Goal: Leave review/rating: Leave review/rating

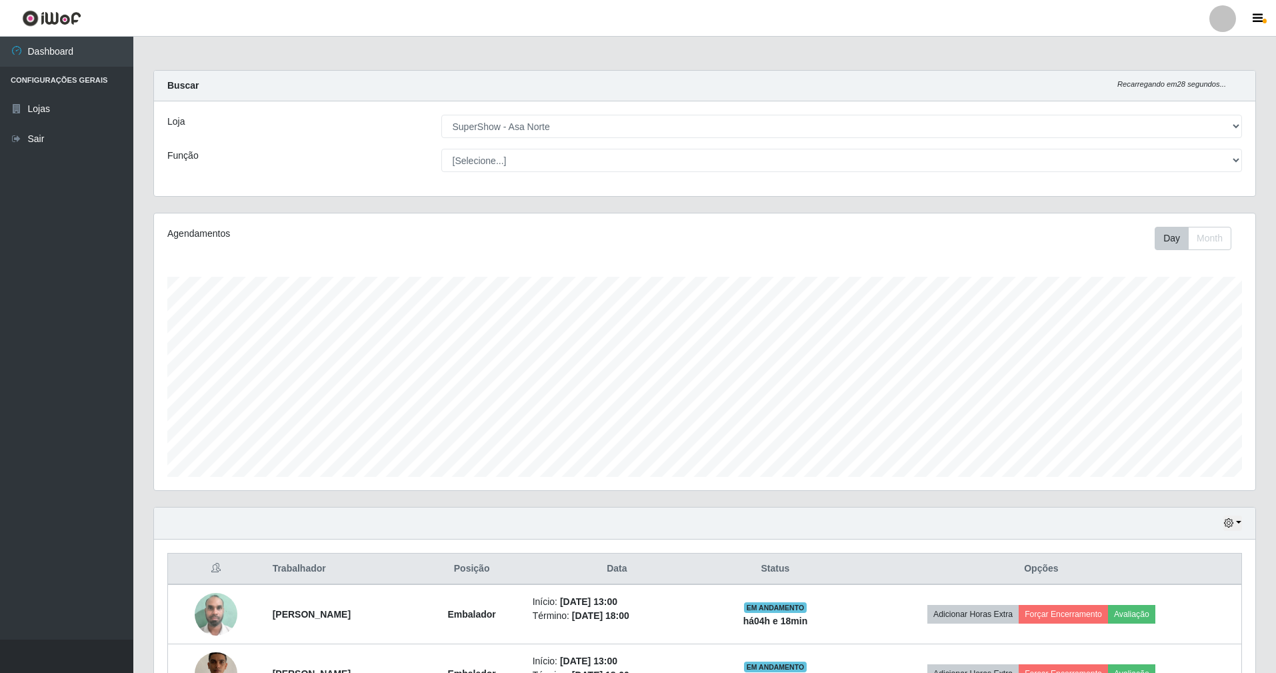
select select "71"
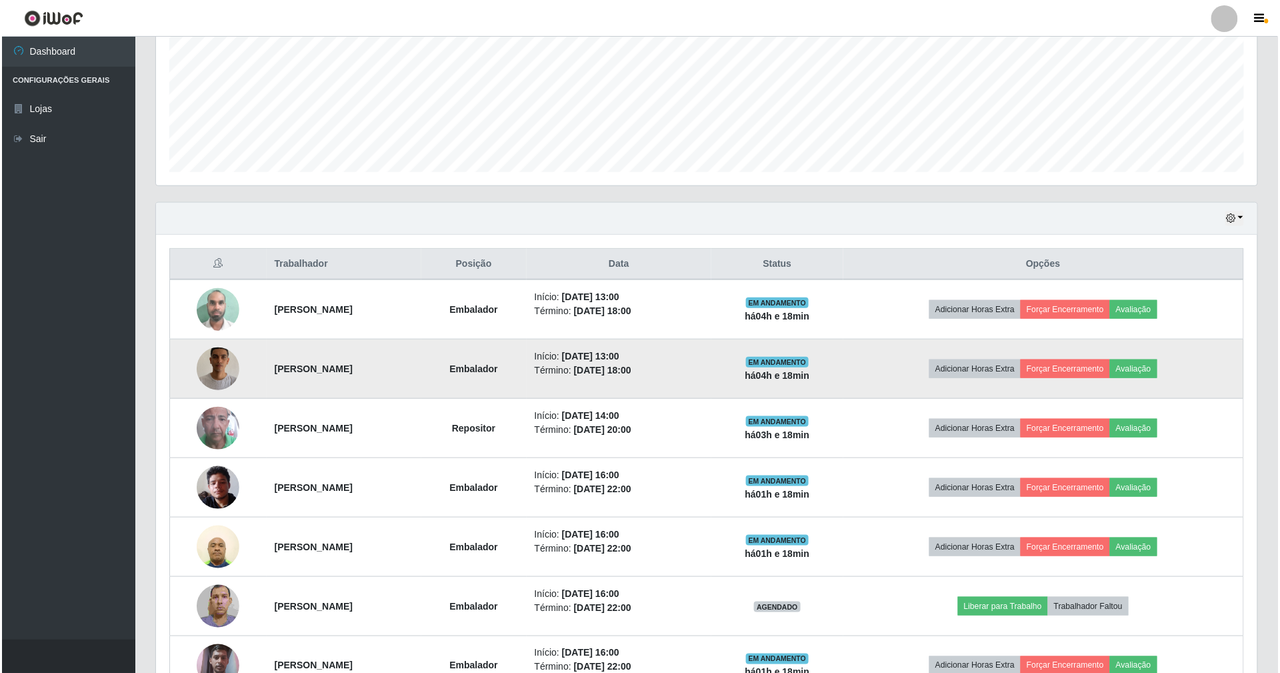
scroll to position [336, 0]
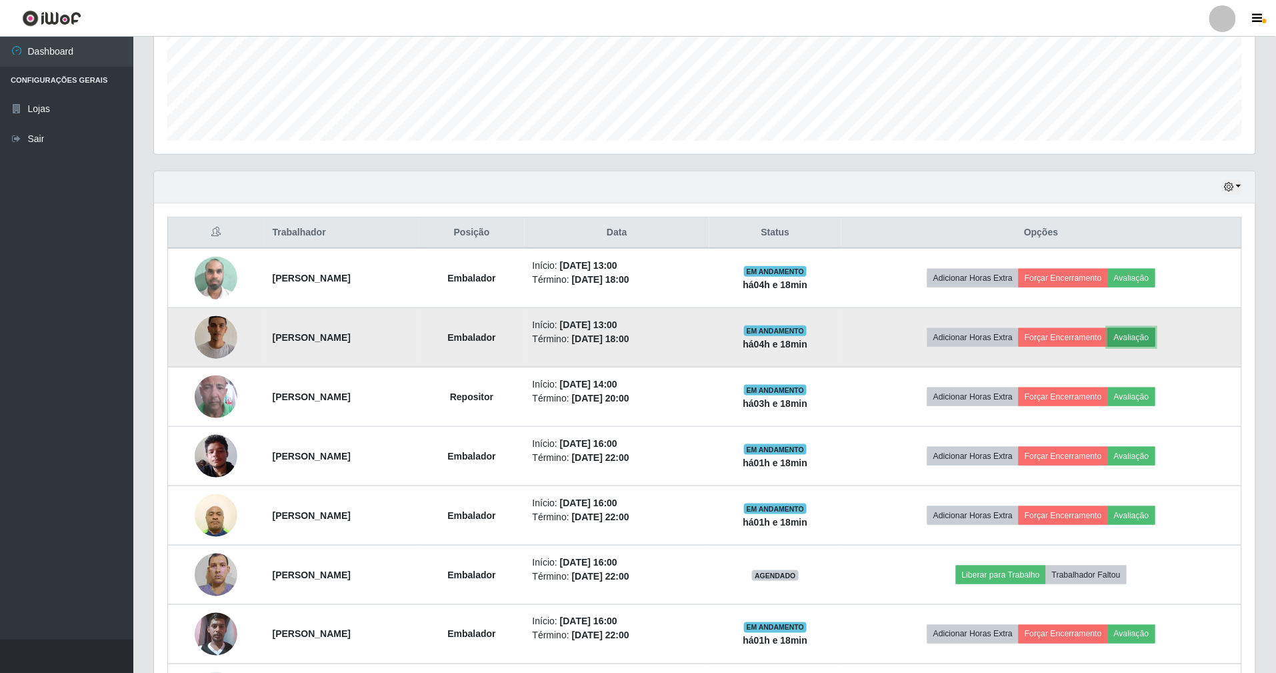
click at [1155, 339] on button "Avaliação" at bounding box center [1131, 337] width 47 height 19
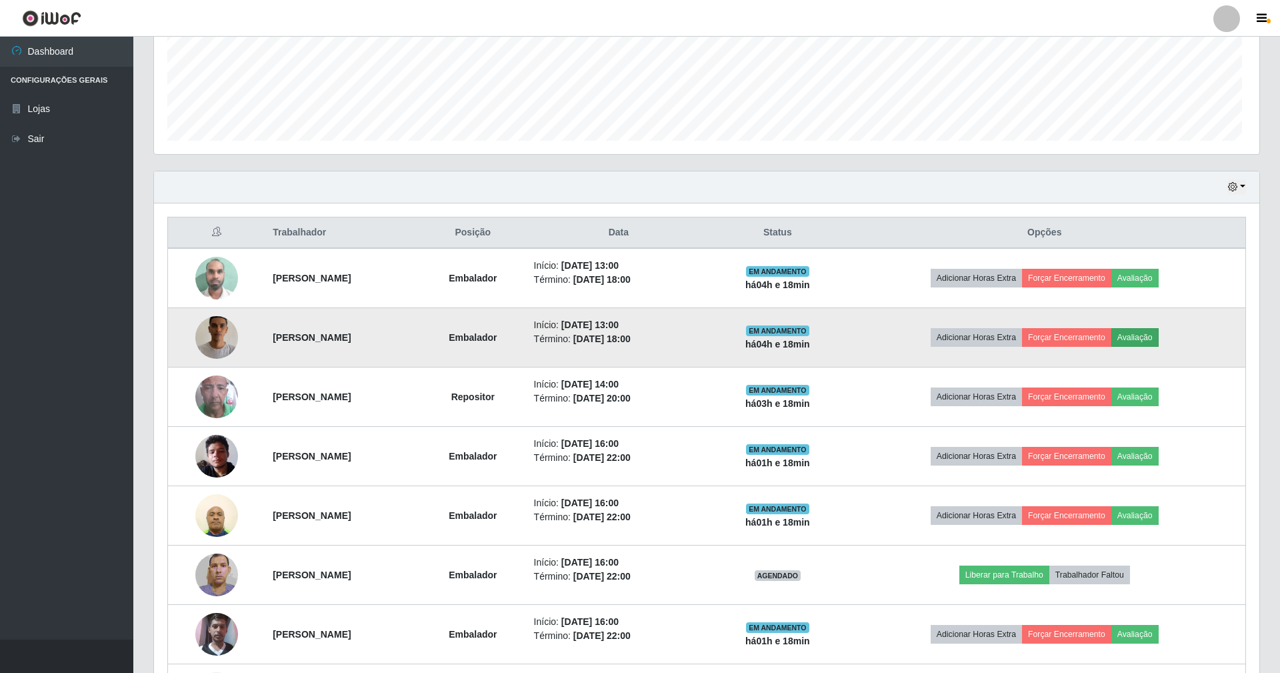
scroll to position [277, 1089]
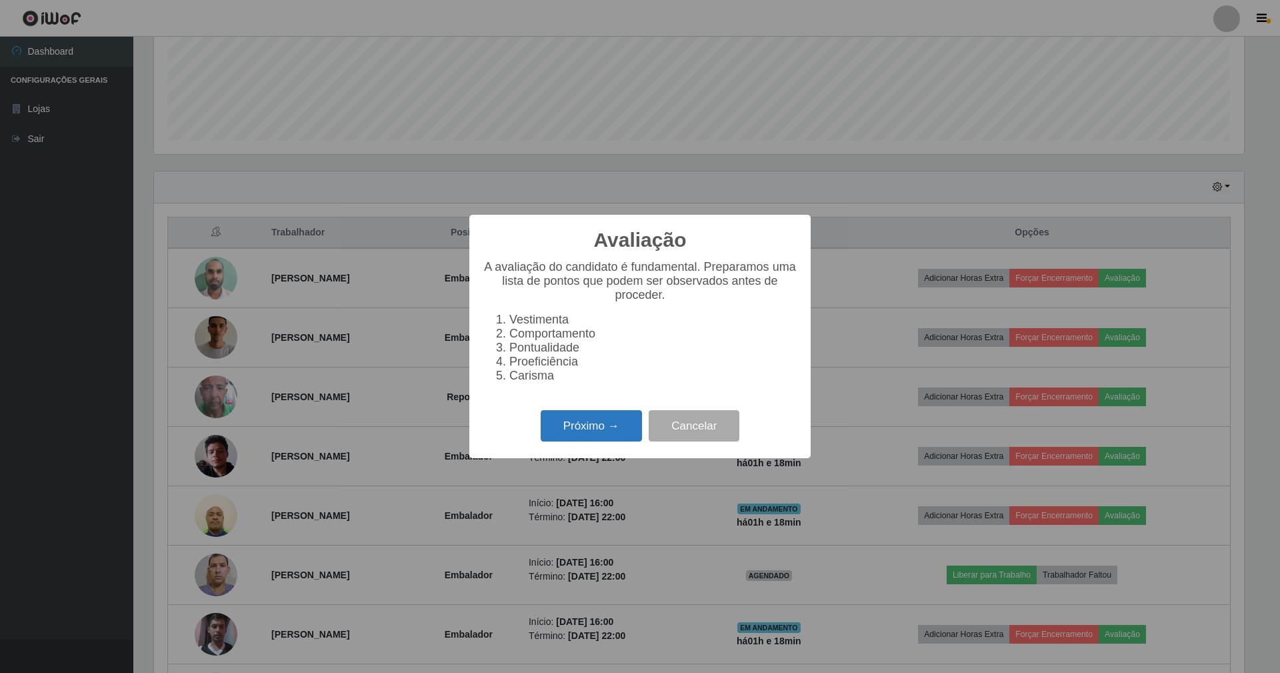
click at [593, 435] on button "Próximo →" at bounding box center [591, 425] width 101 height 31
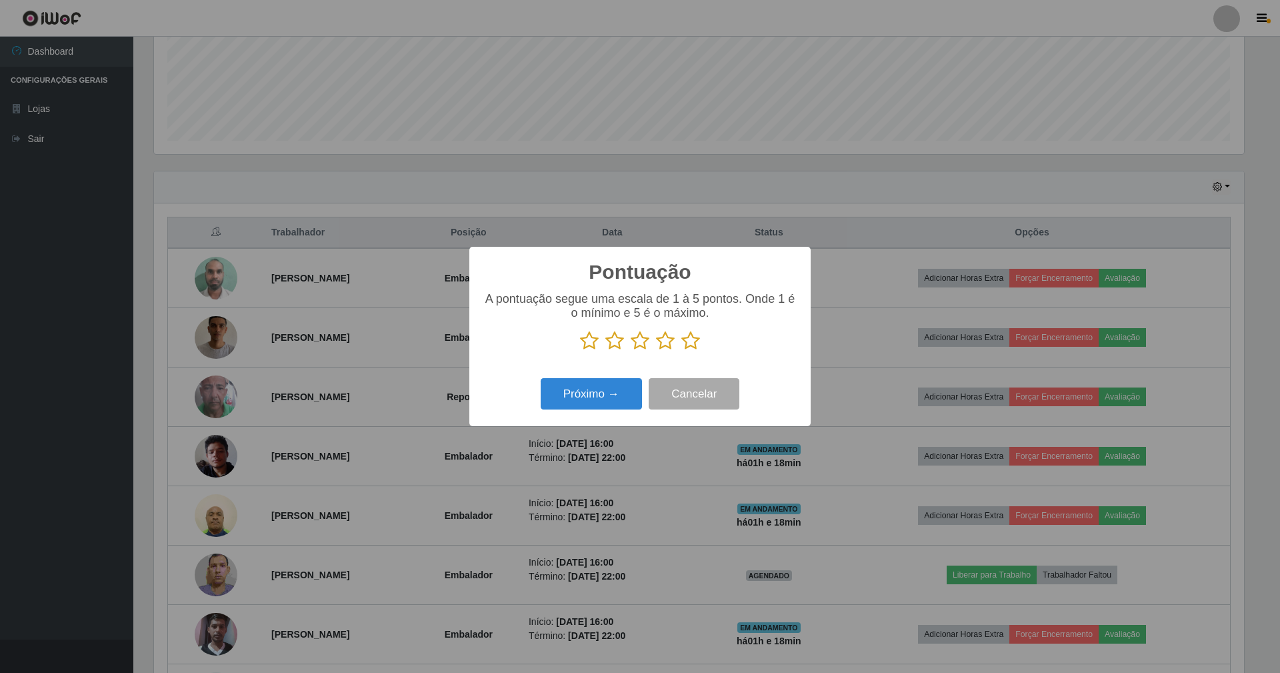
click at [689, 342] on icon at bounding box center [690, 341] width 19 height 20
click at [681, 351] on input "radio" at bounding box center [681, 351] width 0 height 0
click at [580, 395] on button "Próximo →" at bounding box center [591, 393] width 101 height 31
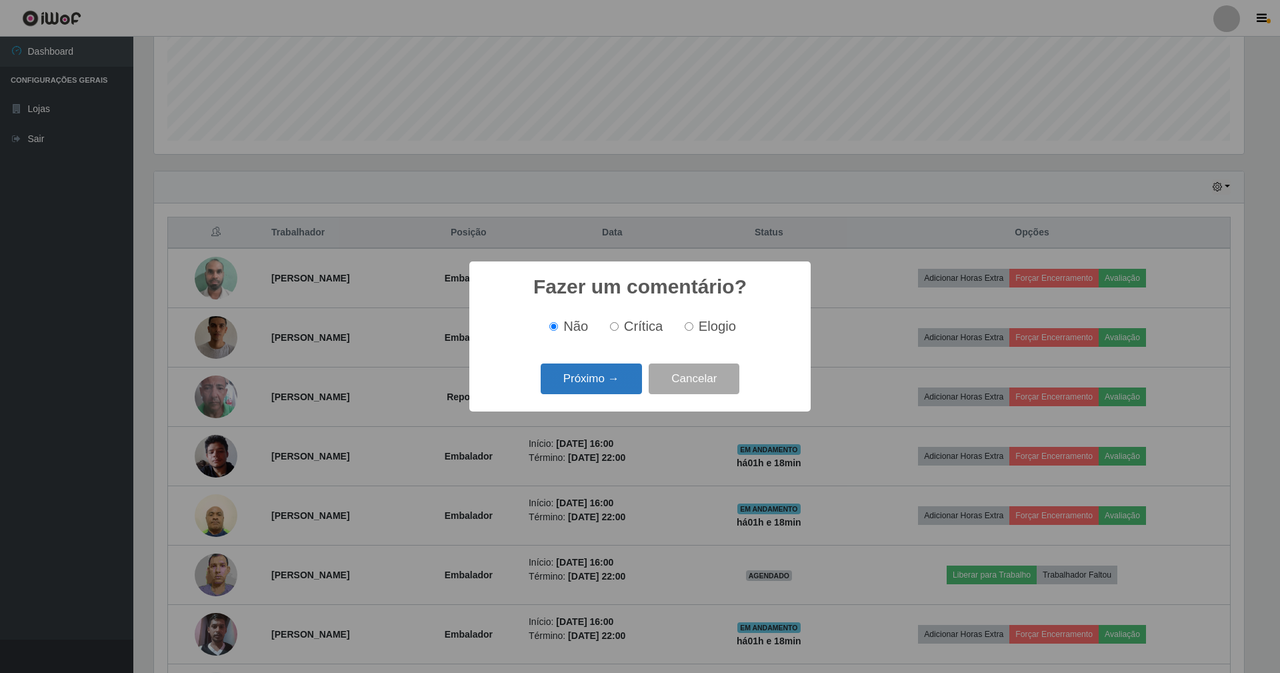
click at [583, 379] on button "Próximo →" at bounding box center [591, 378] width 101 height 31
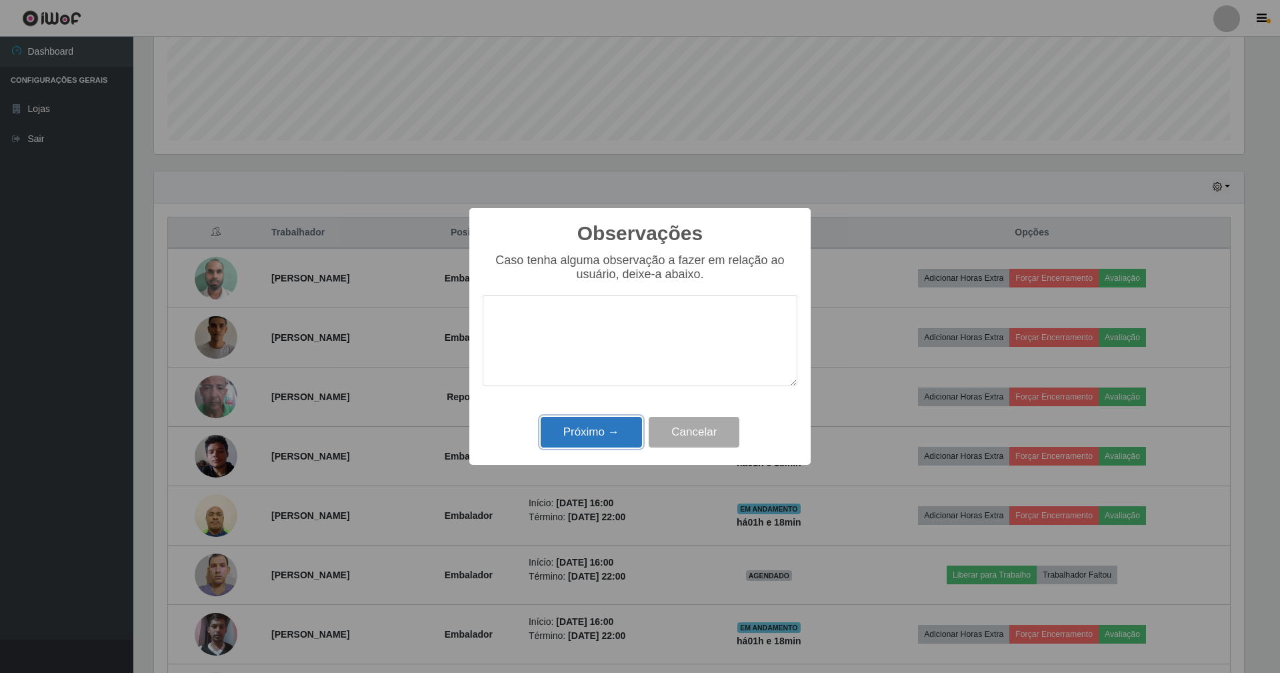
click at [587, 427] on button "Próximo →" at bounding box center [591, 432] width 101 height 31
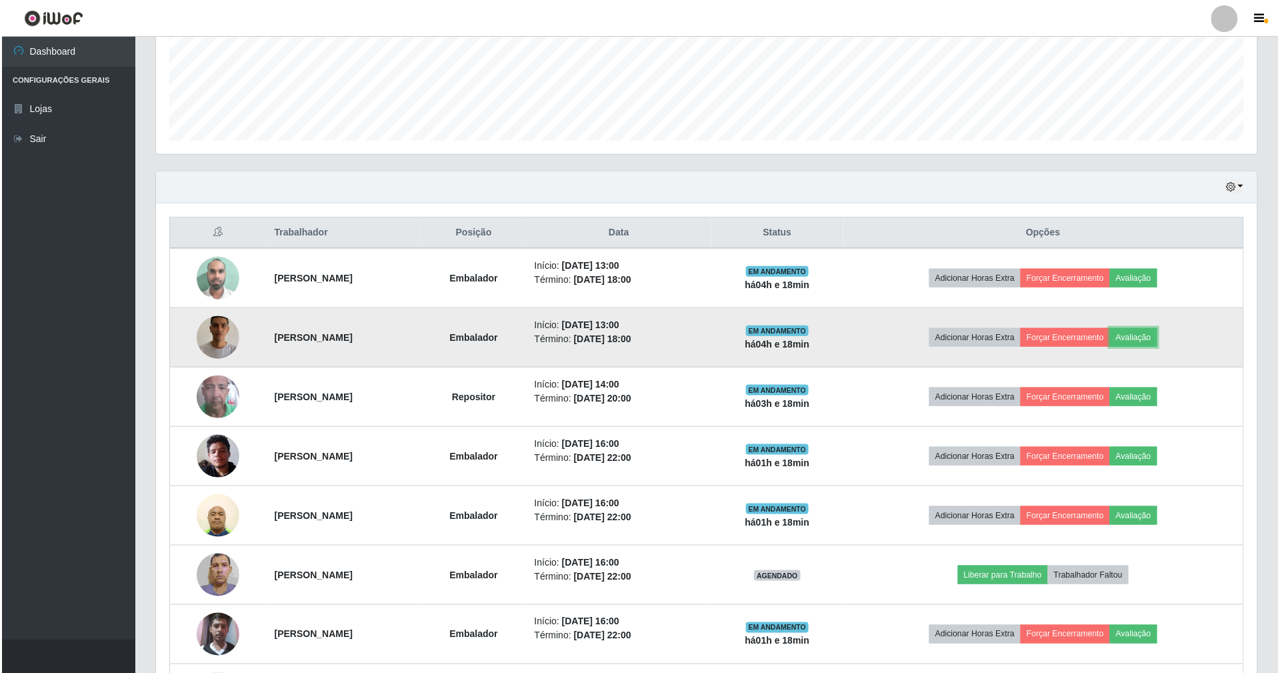
scroll to position [277, 1101]
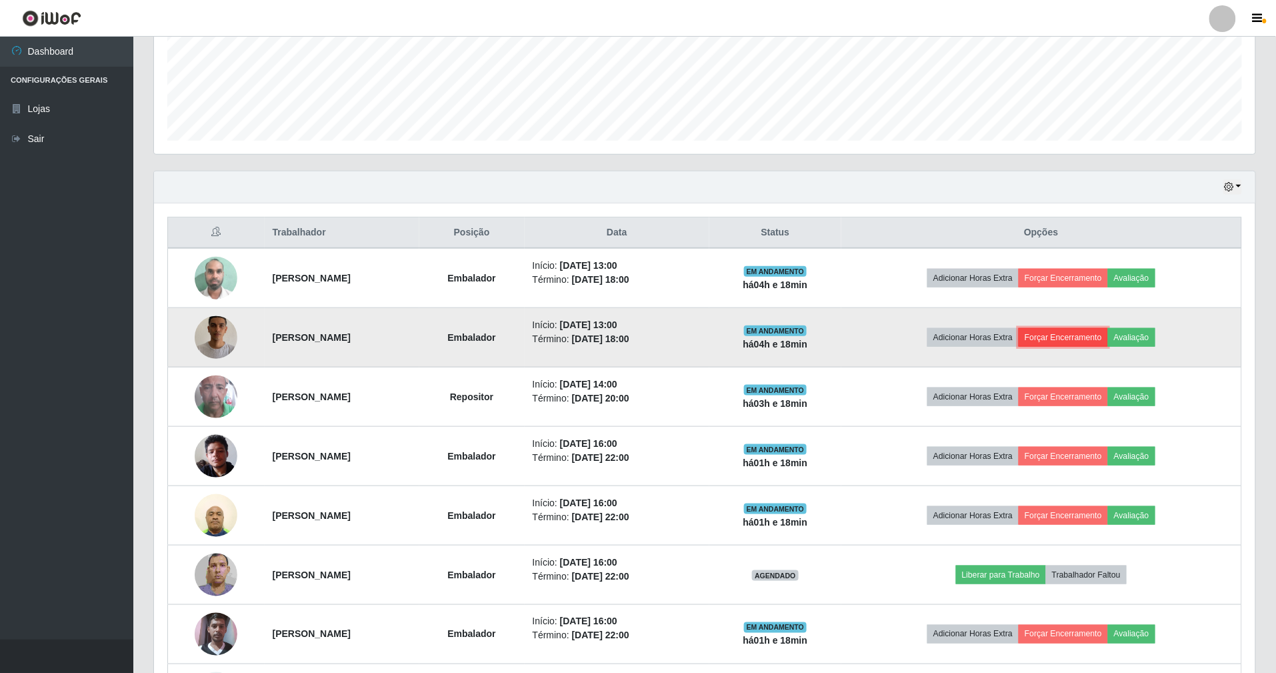
click at [1075, 336] on button "Forçar Encerramento" at bounding box center [1063, 337] width 89 height 19
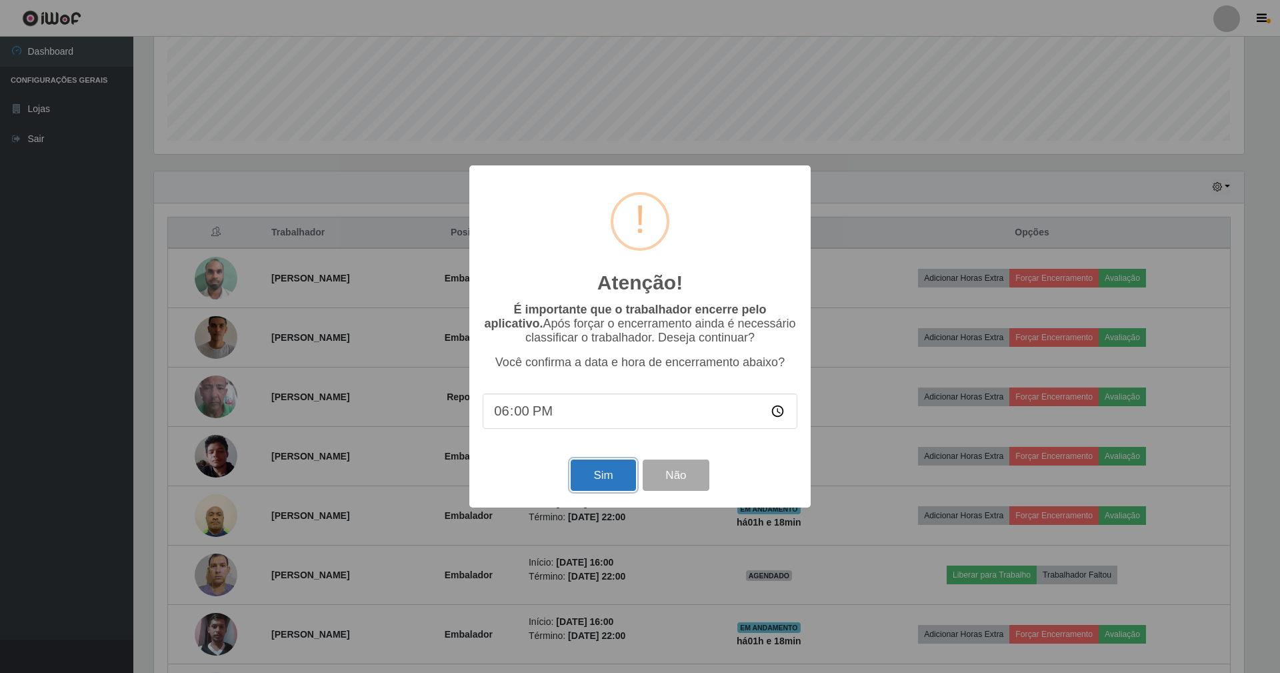
click at [611, 464] on button "Sim" at bounding box center [603, 474] width 65 height 31
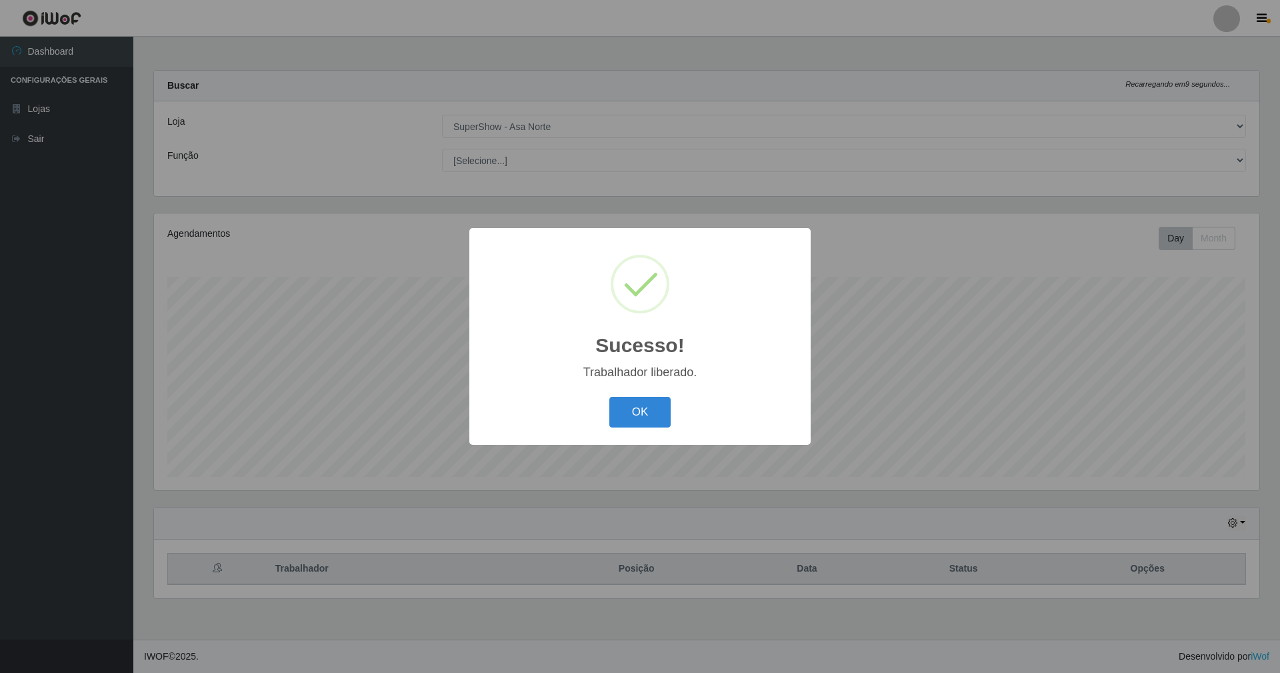
scroll to position [277, 1105]
